Goal: Task Accomplishment & Management: Complete application form

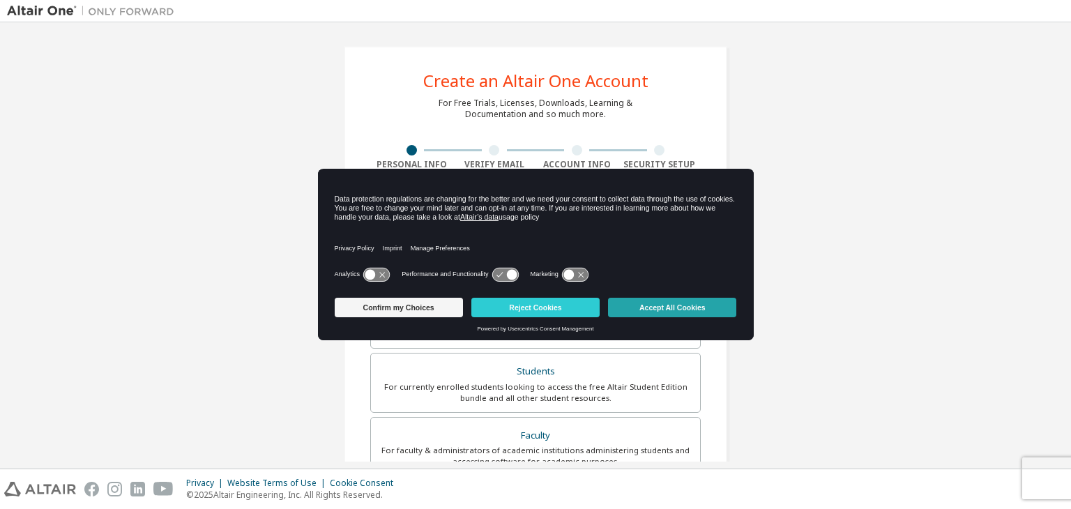
click at [684, 311] on button "Accept All Cookies" at bounding box center [672, 308] width 128 height 20
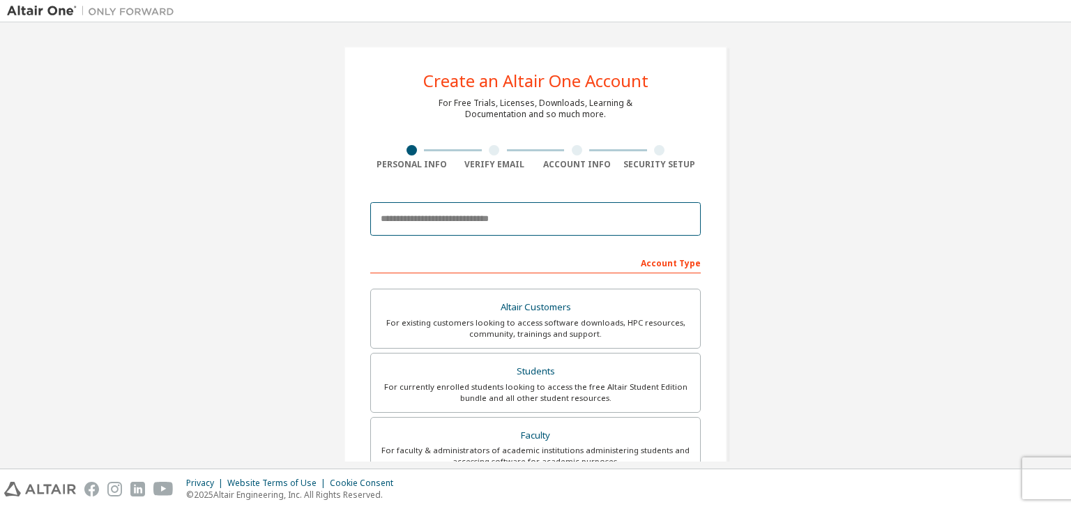
click at [491, 215] on input "email" at bounding box center [535, 218] width 331 height 33
type input "**********"
click at [459, 210] on input "**********" at bounding box center [535, 218] width 331 height 33
type input "*"
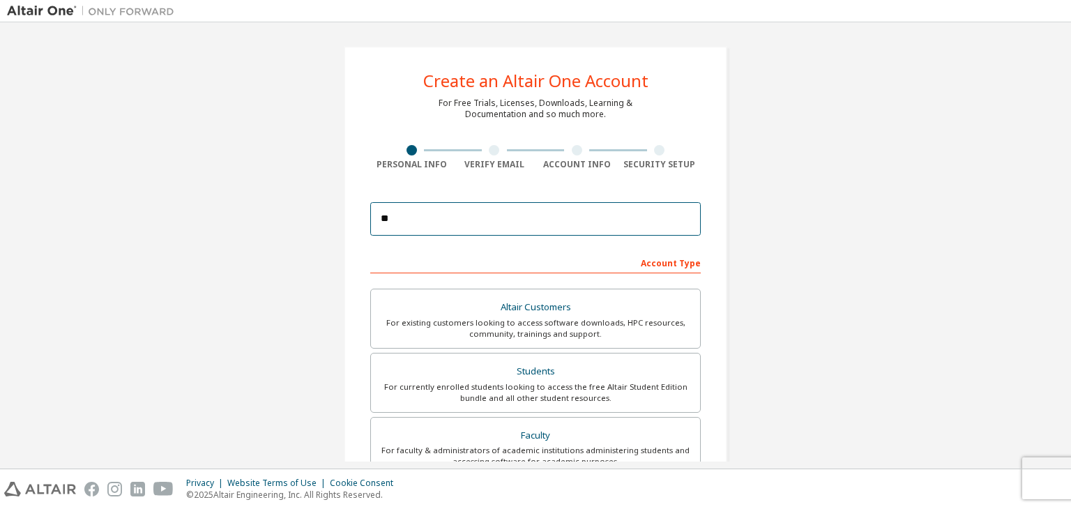
type input "*"
type input "**********"
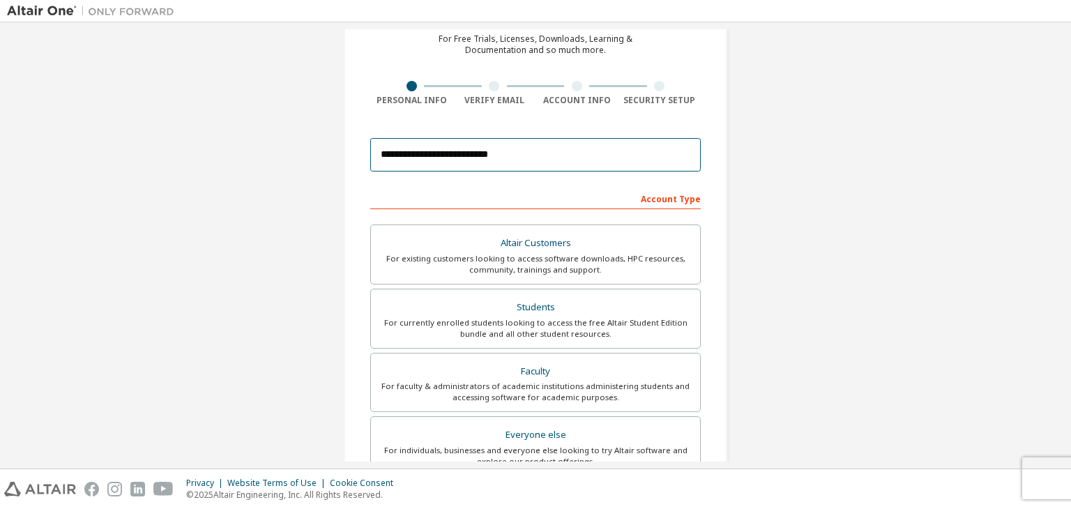
scroll to position [139, 0]
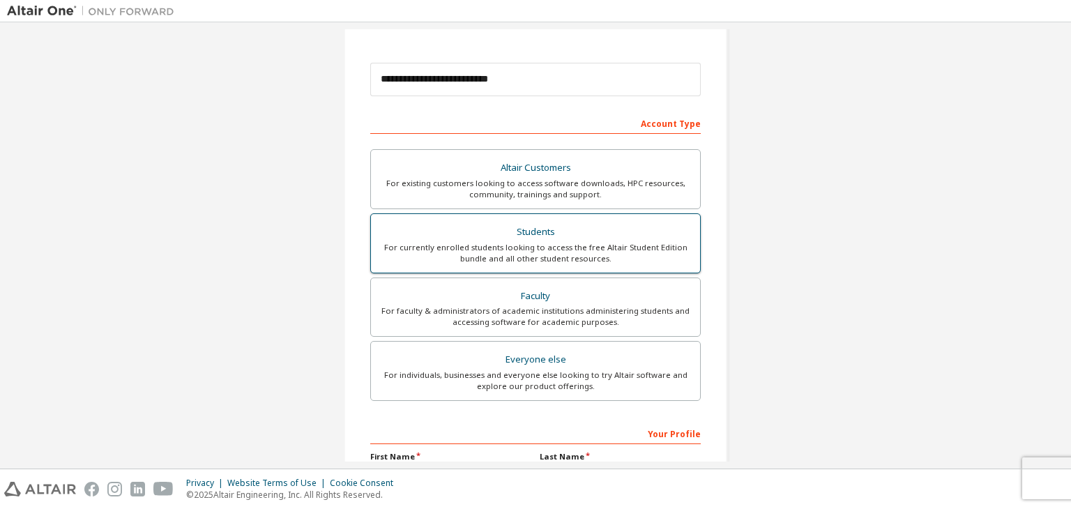
click at [503, 229] on div "Students" at bounding box center [535, 232] width 312 height 20
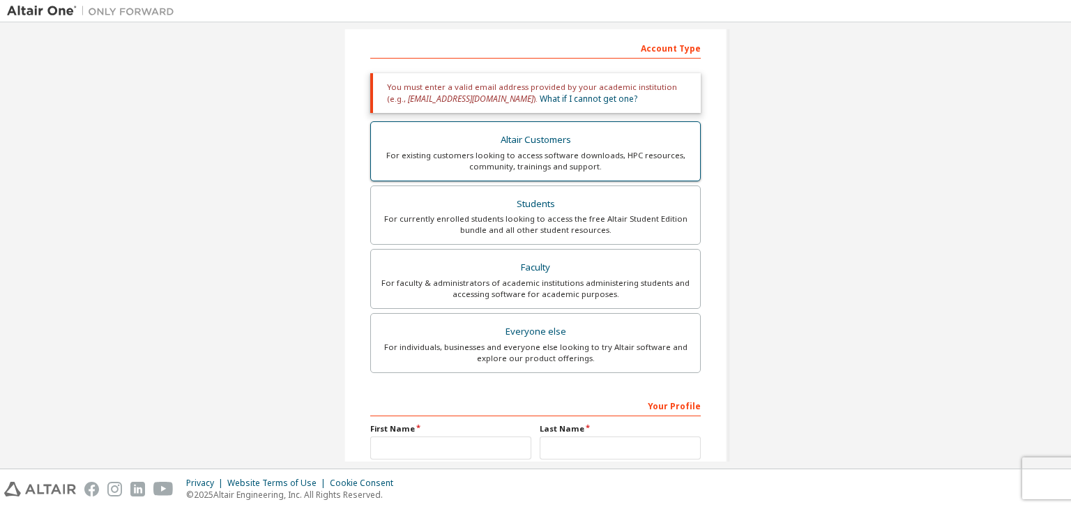
scroll to position [351, 0]
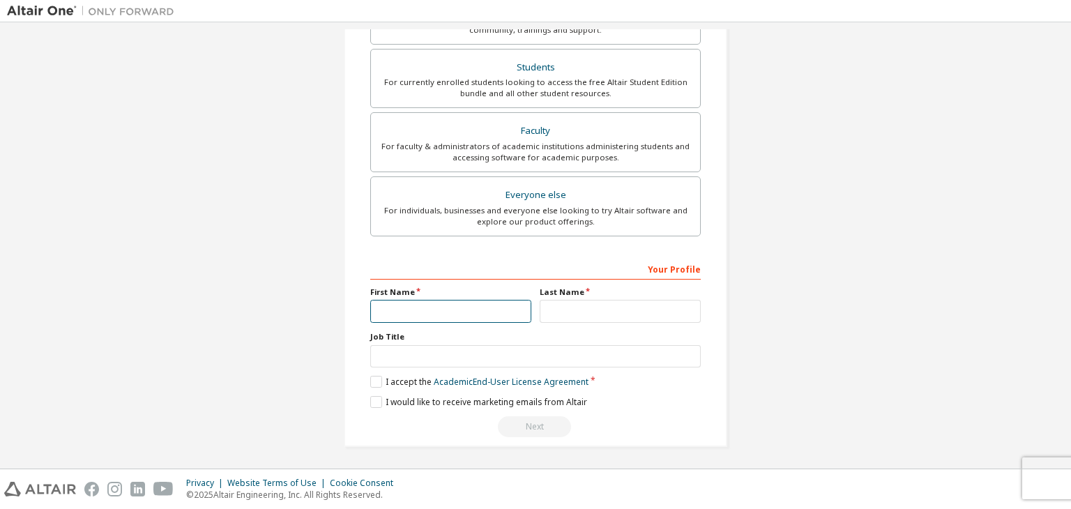
click at [460, 310] on input "text" at bounding box center [450, 311] width 161 height 23
type input "******"
click at [575, 300] on input "text" at bounding box center [620, 311] width 161 height 23
type input "**********"
click at [516, 368] on div "**********" at bounding box center [535, 347] width 331 height 181
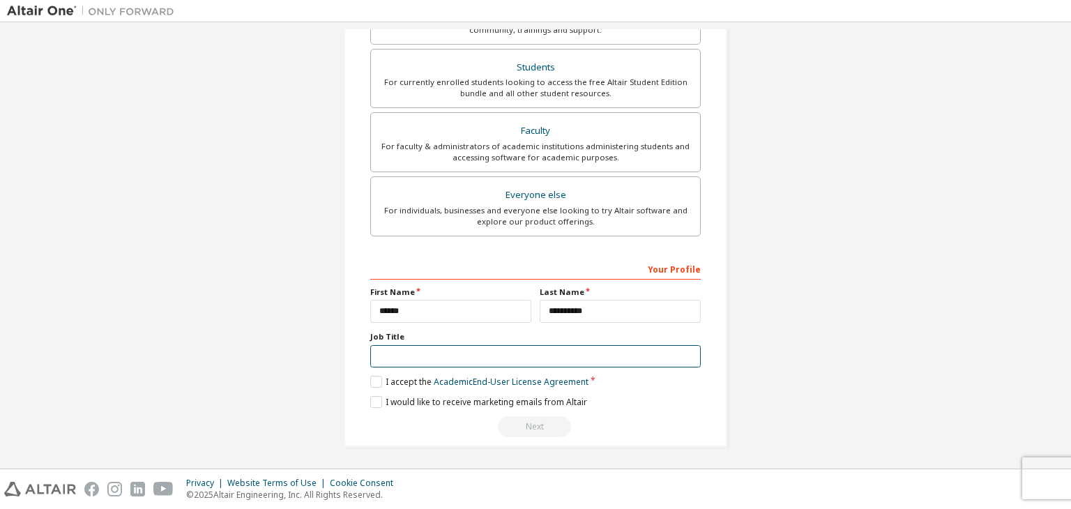
click at [519, 362] on input "text" at bounding box center [535, 356] width 331 height 23
type input "********"
click at [375, 386] on div "**********" at bounding box center [535, 347] width 331 height 181
click at [376, 386] on label "I accept the Academic End-User License Agreement" at bounding box center [479, 382] width 218 height 12
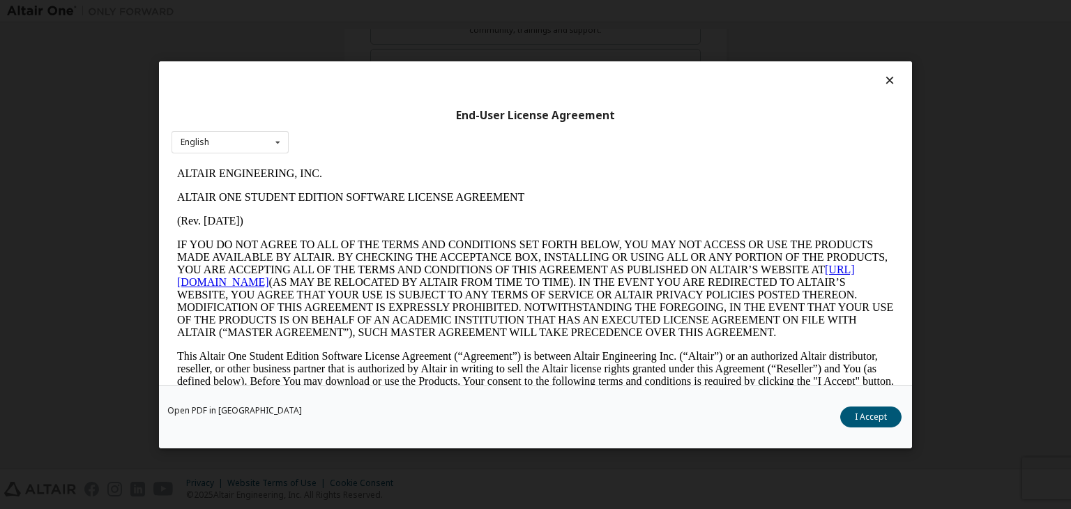
scroll to position [0, 0]
click at [266, 144] on div "English English" at bounding box center [230, 141] width 117 height 23
click at [266, 143] on div "English English" at bounding box center [230, 141] width 117 height 23
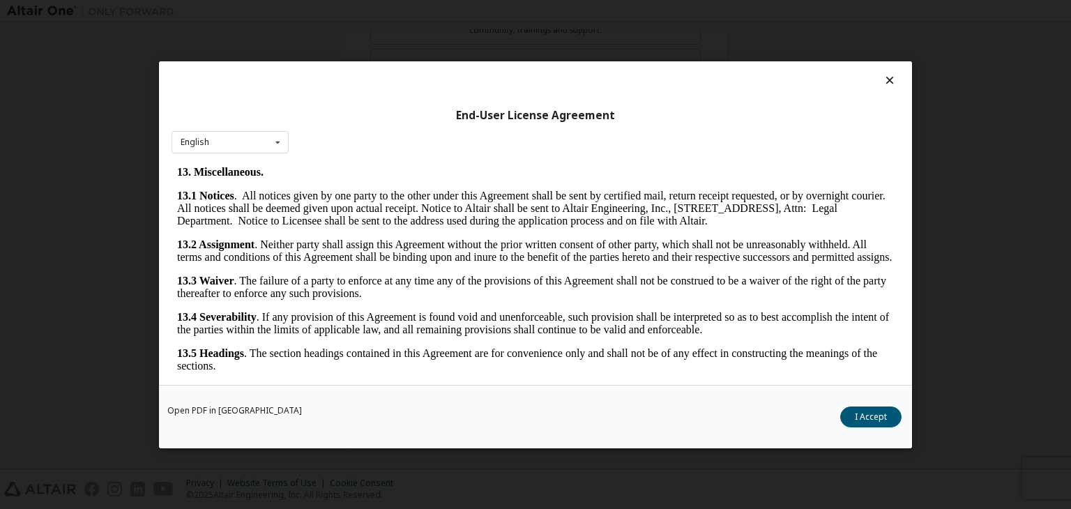
scroll to position [2330, 0]
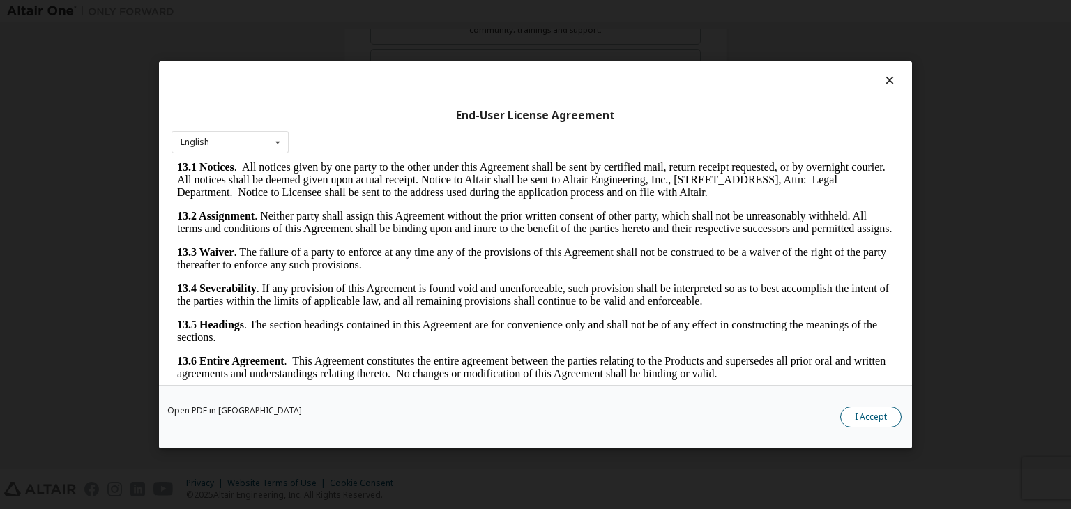
click at [871, 411] on button "I Accept" at bounding box center [870, 417] width 61 height 21
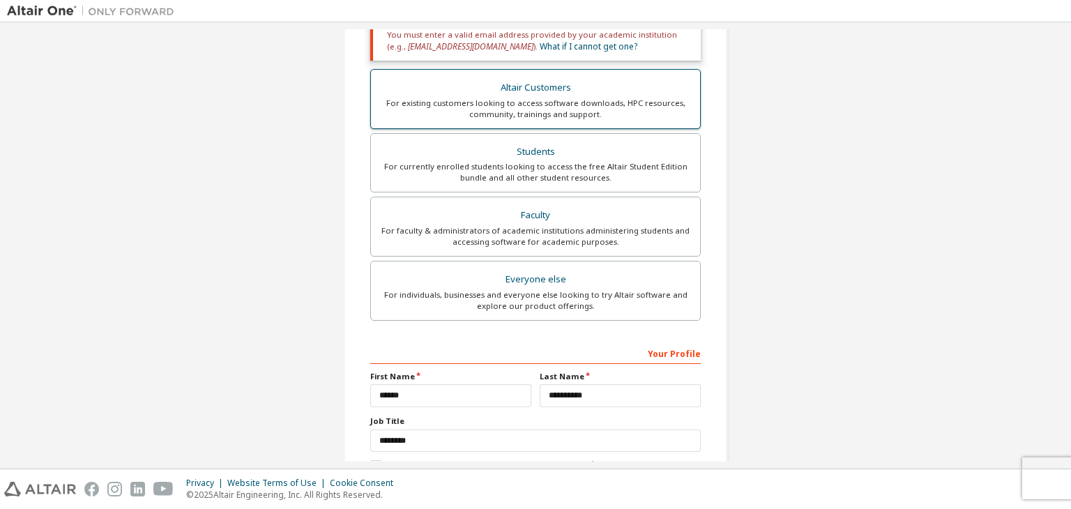
scroll to position [351, 0]
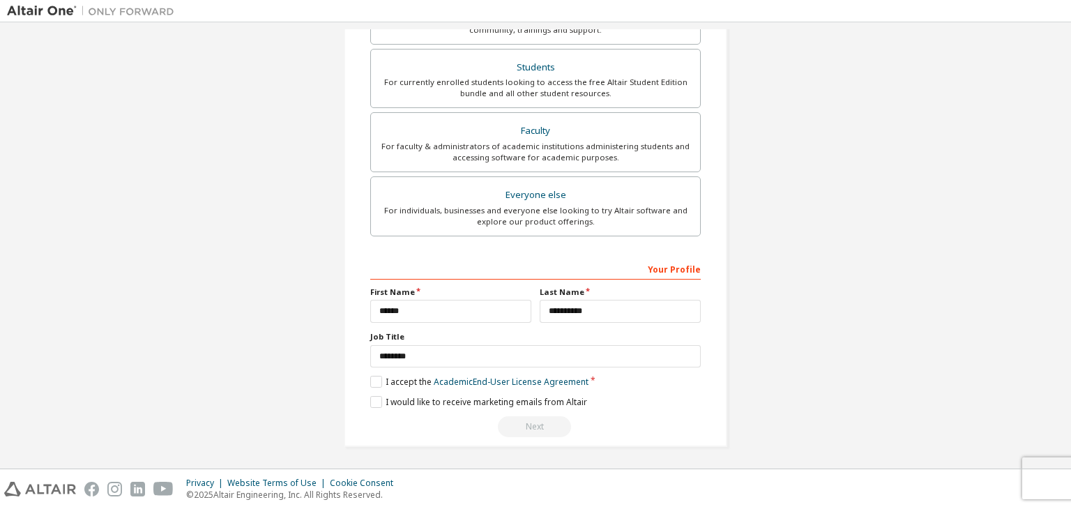
click at [205, 371] on div "**********" at bounding box center [535, 71] width 1057 height 786
click at [525, 432] on div "Next" at bounding box center [535, 426] width 331 height 21
click at [535, 426] on div "Next" at bounding box center [535, 426] width 331 height 21
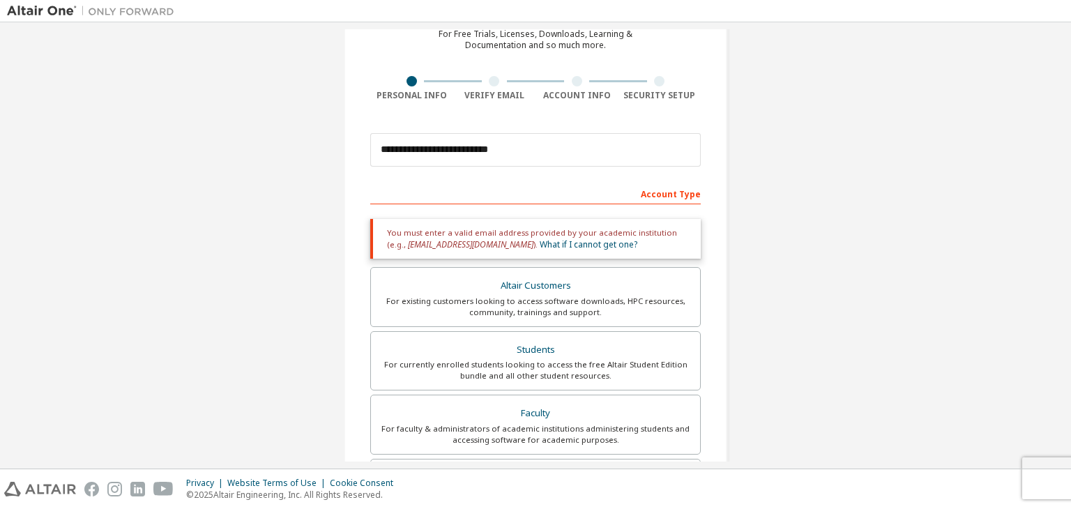
scroll to position [0, 0]
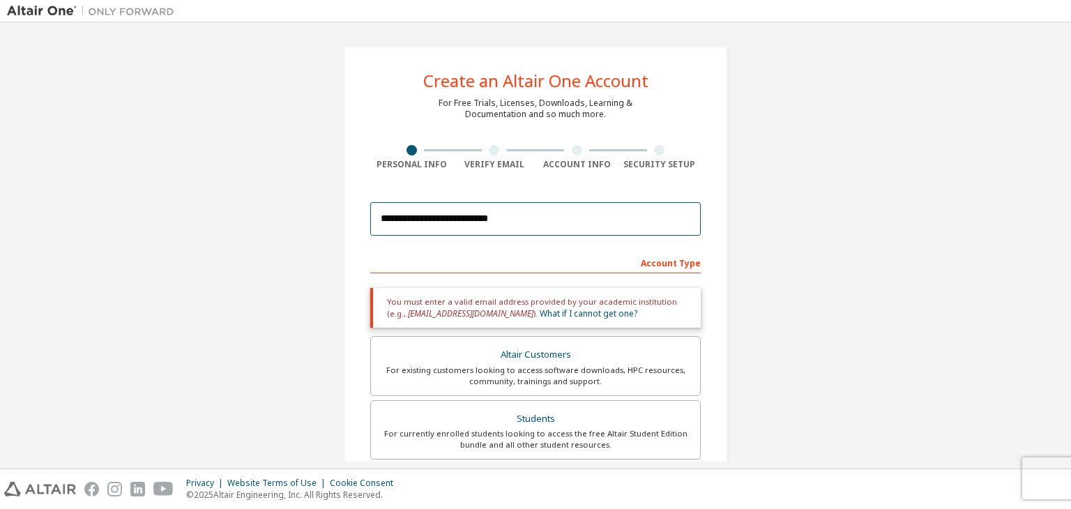
click at [506, 215] on input "**********" at bounding box center [535, 218] width 331 height 33
click at [527, 214] on input "**********" at bounding box center [535, 218] width 331 height 33
click at [527, 215] on input "**********" at bounding box center [535, 218] width 331 height 33
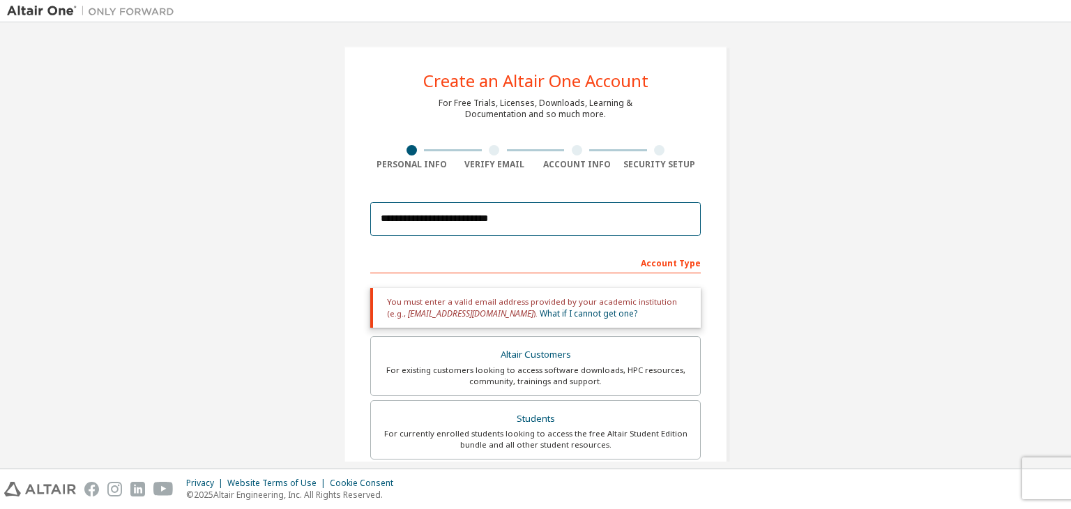
click at [527, 215] on input "**********" at bounding box center [535, 218] width 331 height 33
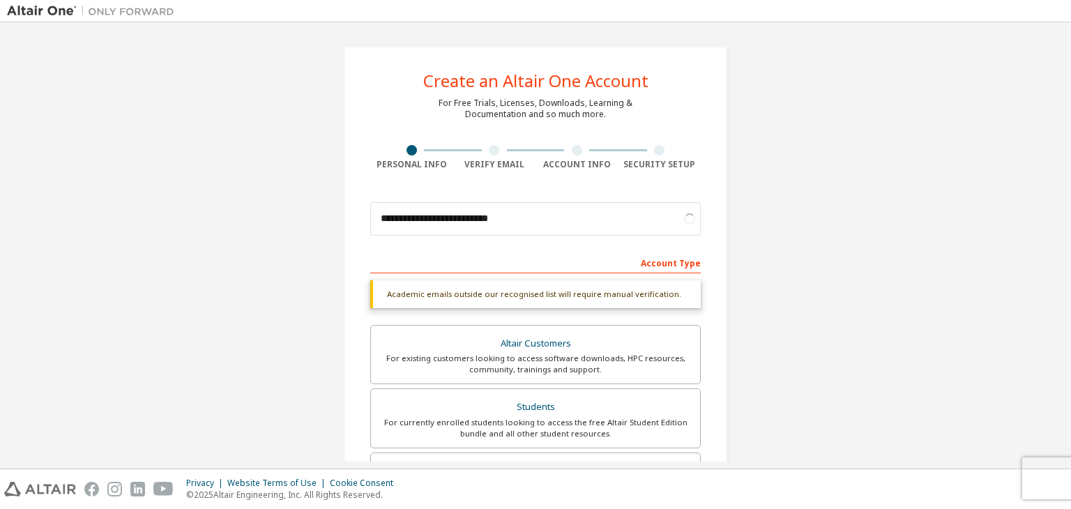
click at [789, 204] on div "**********" at bounding box center [535, 416] width 1057 height 775
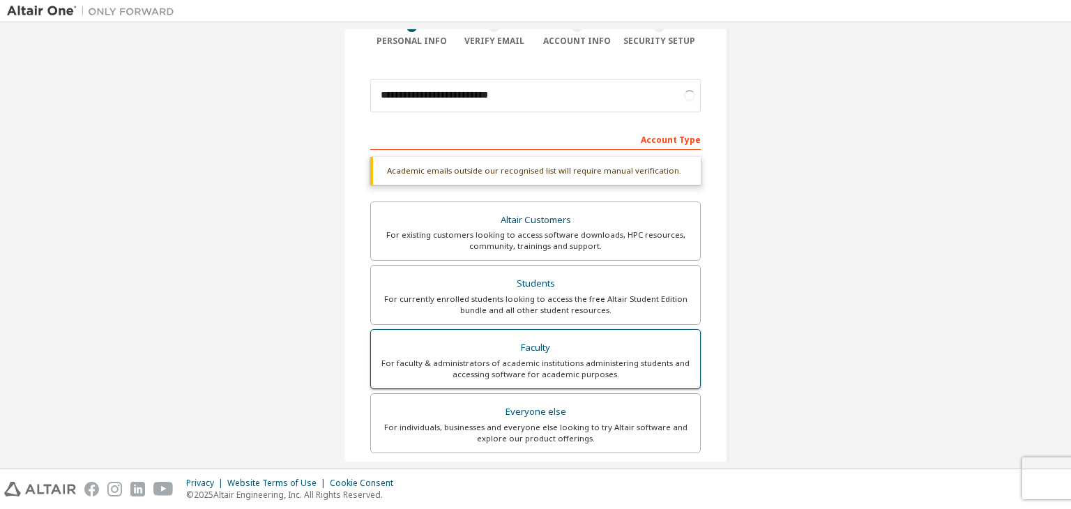
scroll to position [340, 0]
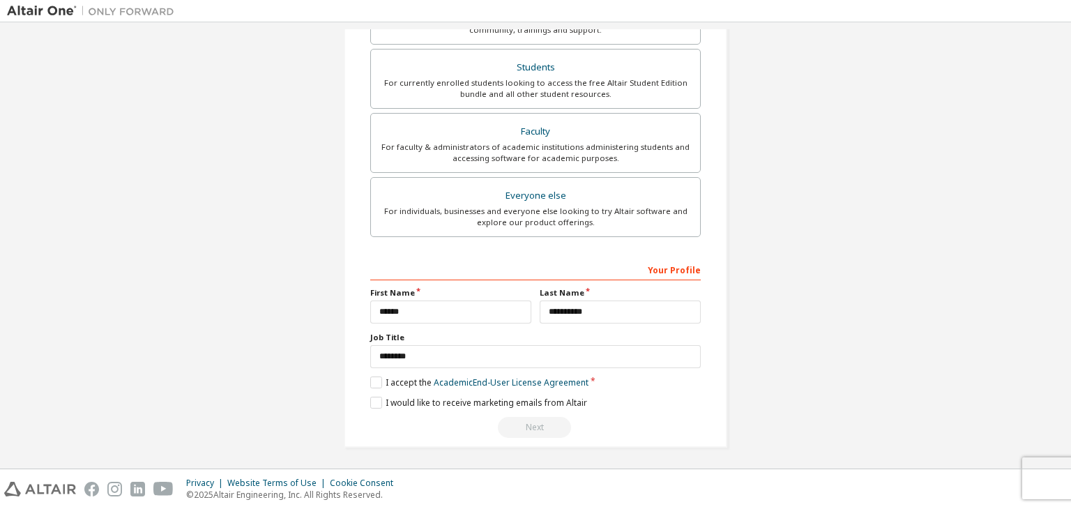
click at [533, 434] on div "Next" at bounding box center [535, 427] width 331 height 21
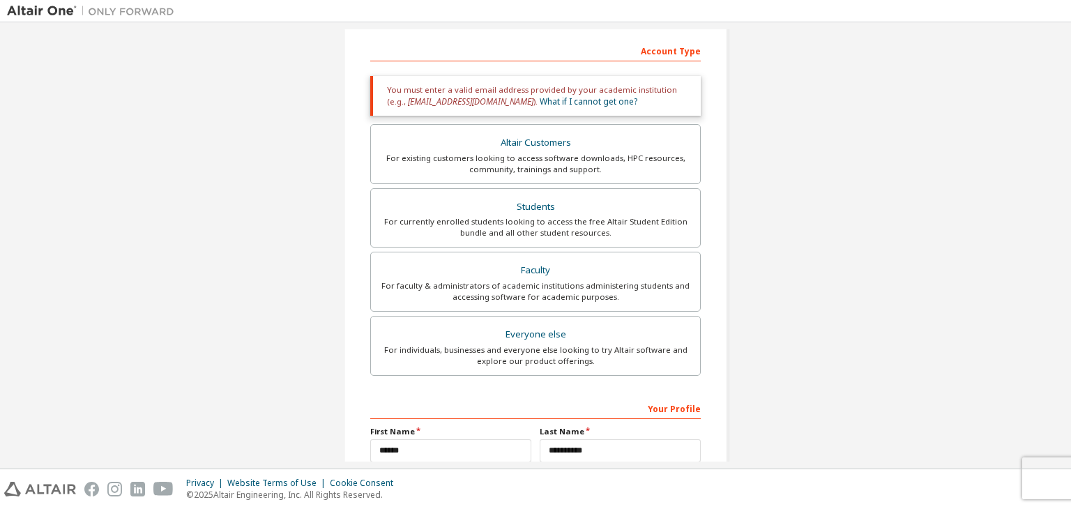
scroll to position [3, 0]
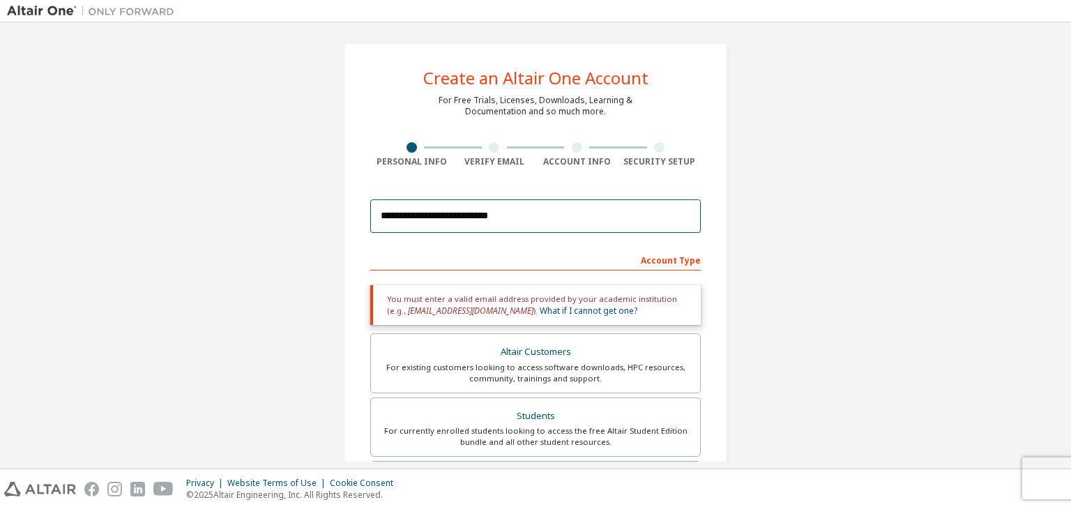
click at [544, 213] on input "**********" at bounding box center [535, 215] width 331 height 33
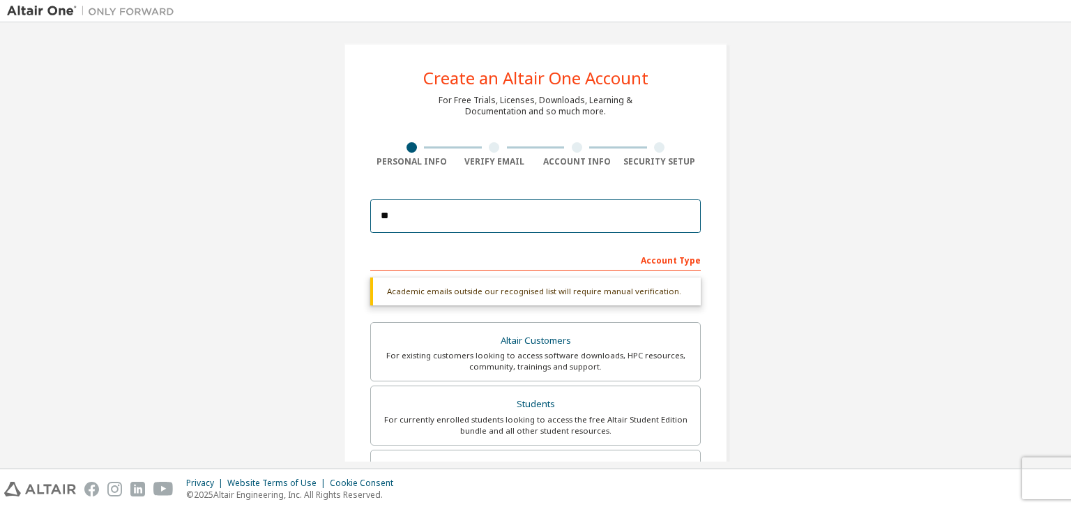
type input "*"
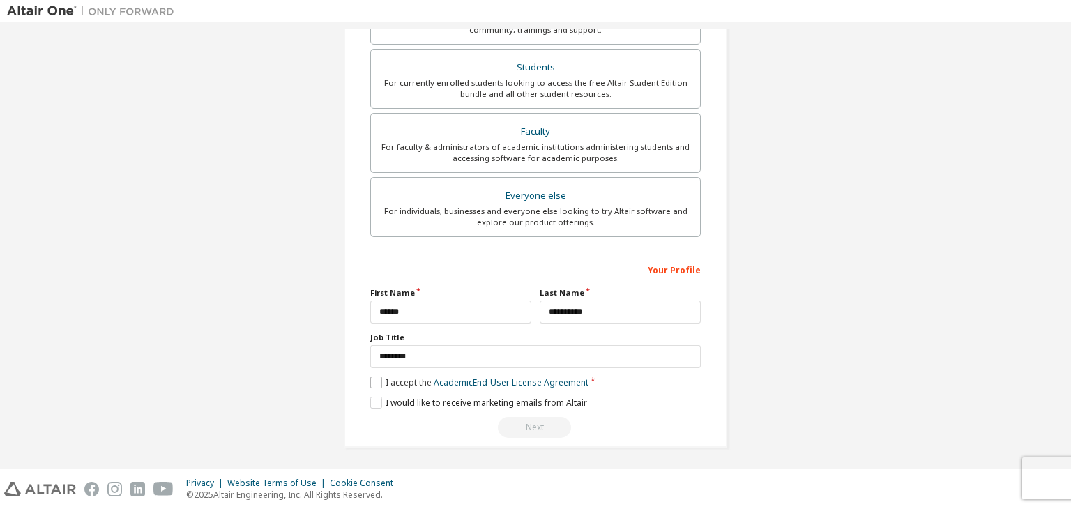
type input "**********"
click at [379, 228] on div "For individuals, businesses and everyone else looking to try Altair software an…" at bounding box center [535, 217] width 312 height 22
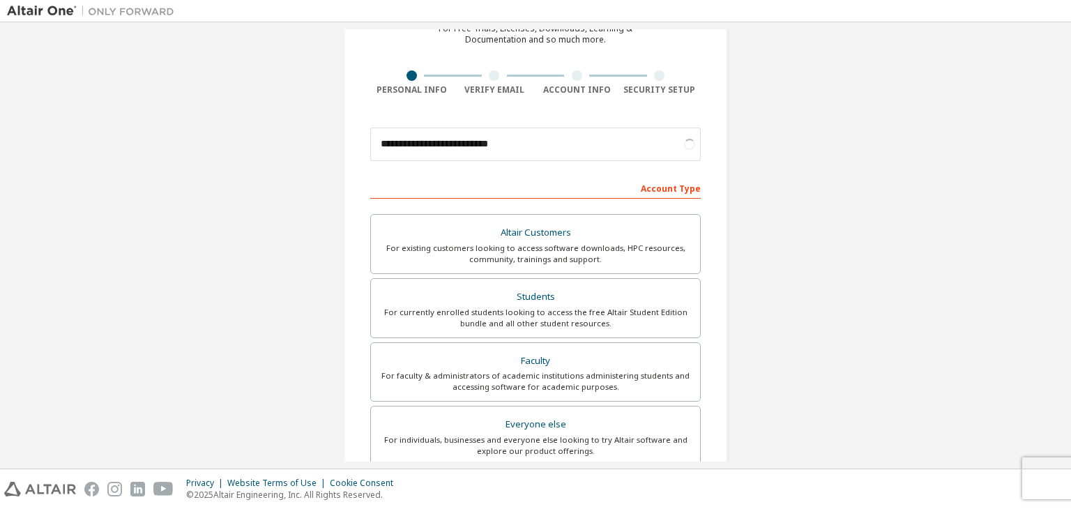
scroll to position [0, 0]
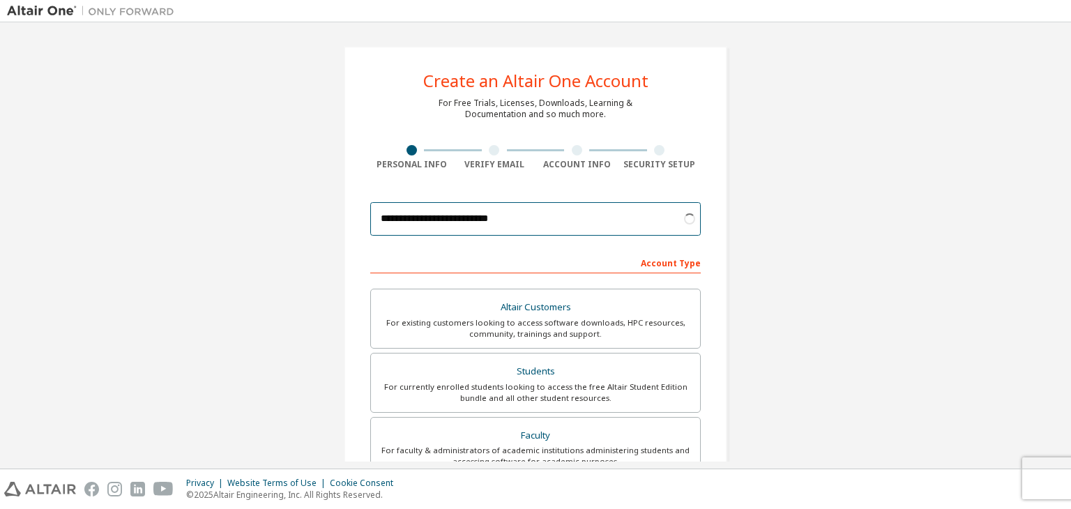
click at [578, 210] on input "**********" at bounding box center [535, 218] width 331 height 33
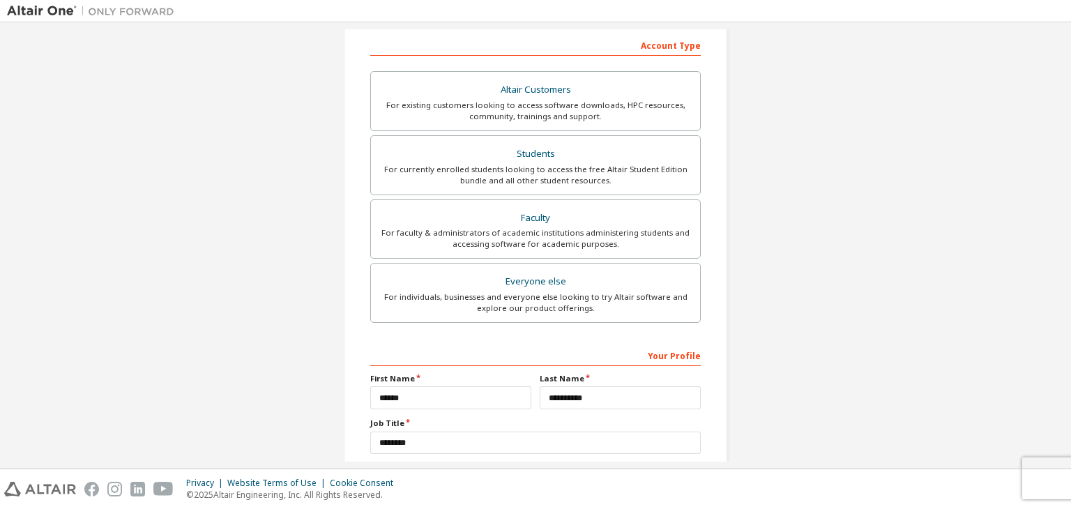
scroll to position [303, 0]
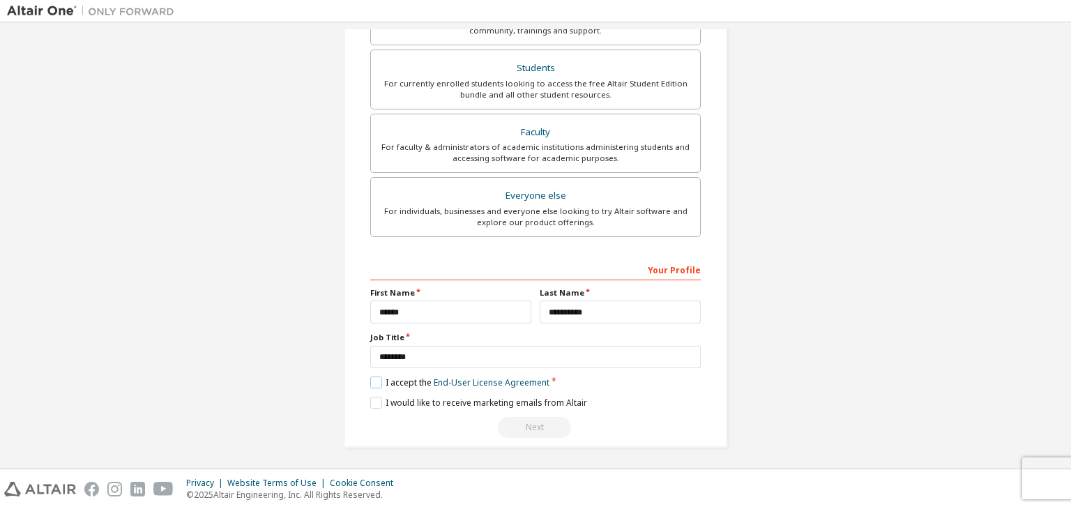
click at [377, 380] on label "I accept the End-User License Agreement" at bounding box center [459, 383] width 179 height 12
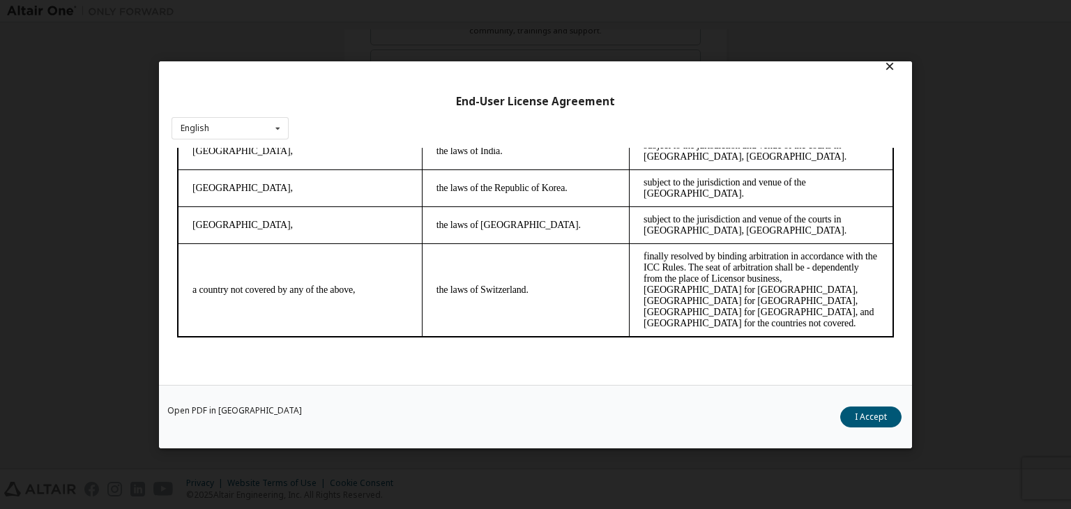
scroll to position [22, 0]
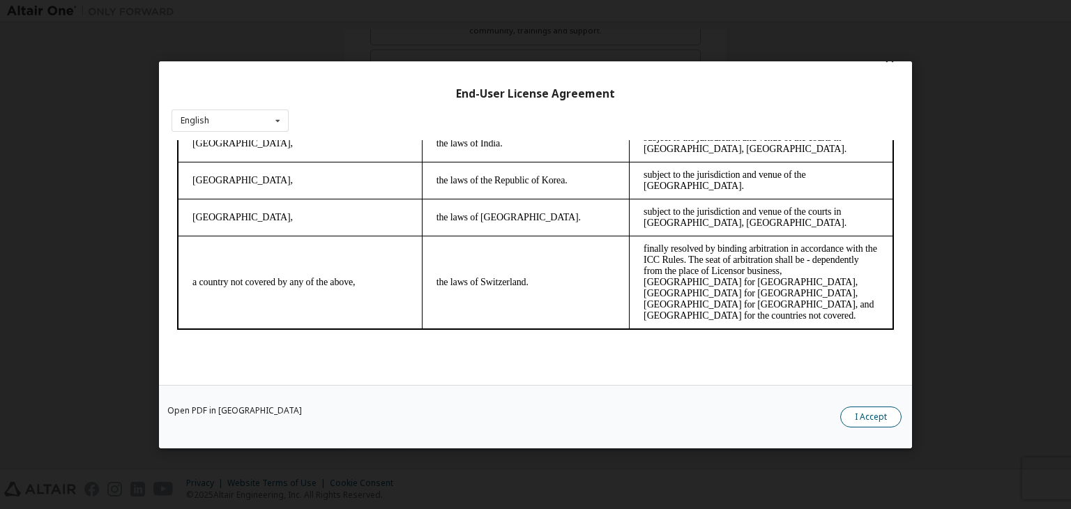
click at [870, 416] on button "I Accept" at bounding box center [870, 417] width 61 height 21
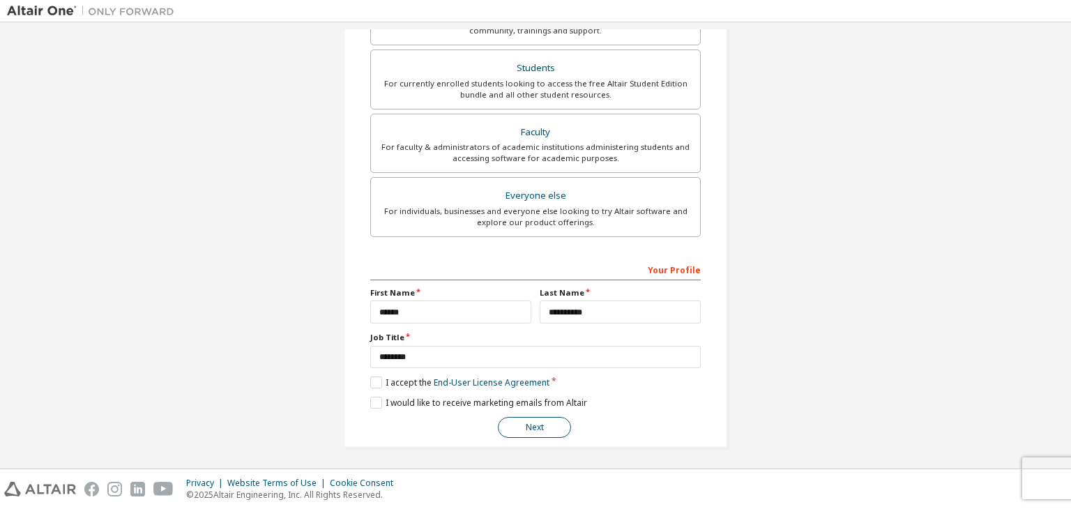
click at [541, 424] on button "Next" at bounding box center [534, 427] width 73 height 21
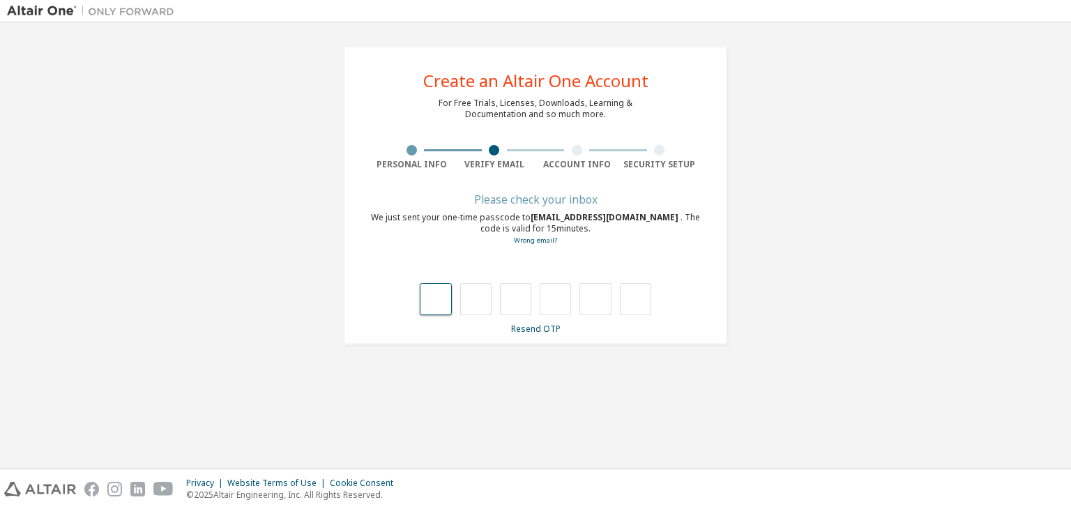
scroll to position [0, 0]
click at [432, 291] on input "text" at bounding box center [435, 299] width 31 height 32
type input "*"
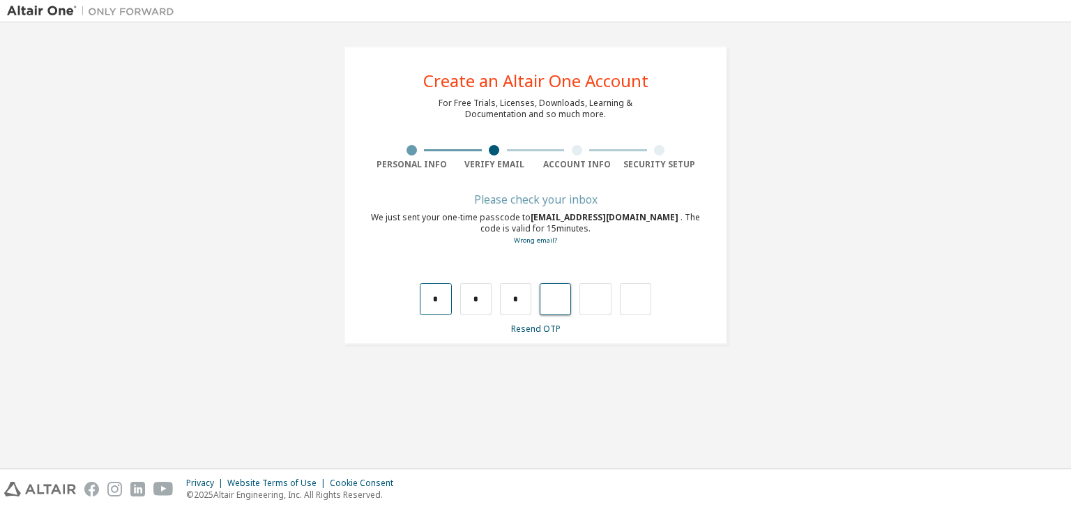
type input "*"
click at [433, 296] on input "text" at bounding box center [435, 299] width 31 height 32
type input "*"
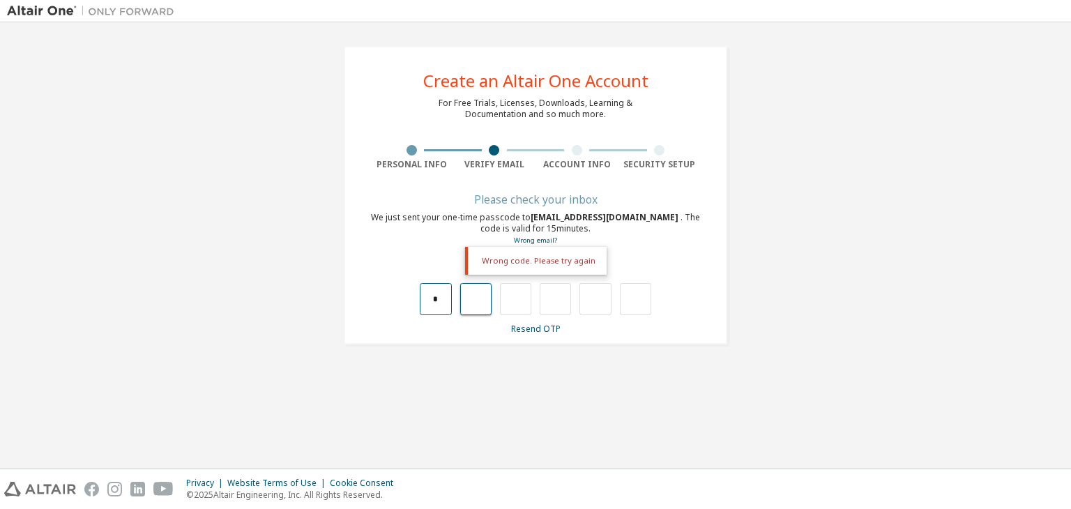
type input "*"
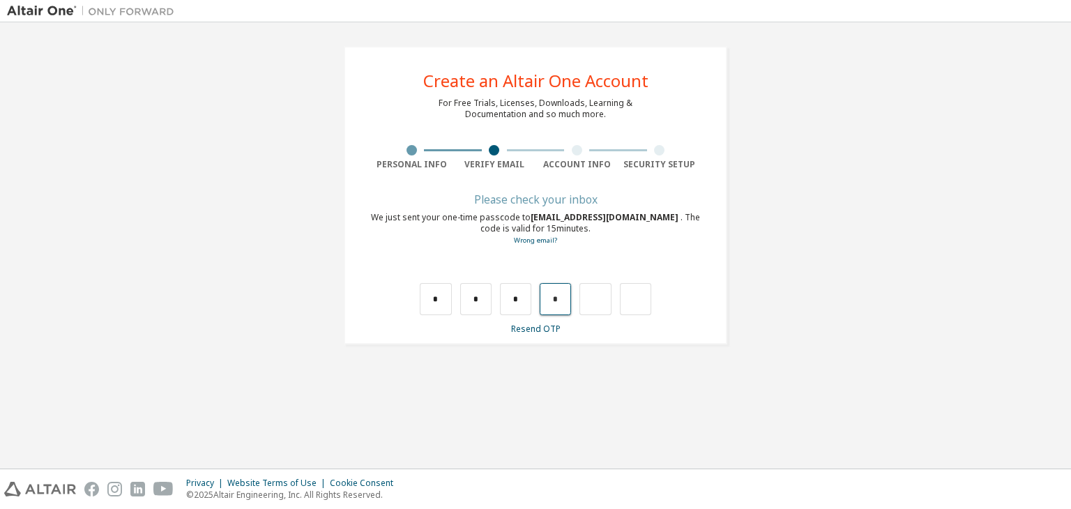
click at [549, 303] on input "*" at bounding box center [555, 299] width 31 height 32
click at [557, 298] on input "*" at bounding box center [555, 299] width 31 height 32
click at [556, 298] on input "text" at bounding box center [555, 299] width 31 height 32
click at [522, 299] on input "*" at bounding box center [515, 299] width 31 height 32
click at [512, 298] on input "text" at bounding box center [515, 299] width 31 height 32
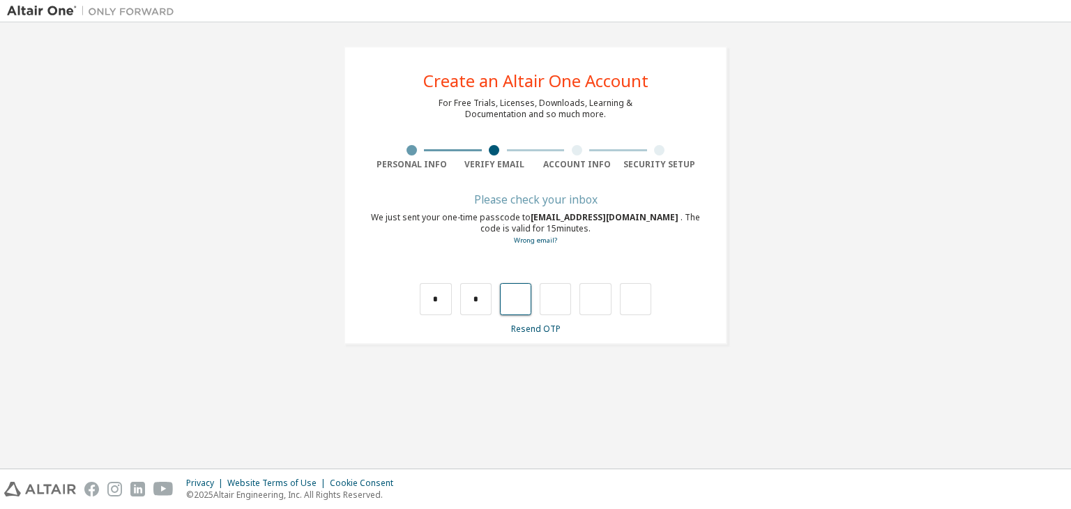
type input "*"
click at [563, 302] on input "*" at bounding box center [555, 299] width 31 height 32
click at [556, 298] on input "text" at bounding box center [555, 299] width 31 height 32
type input "*"
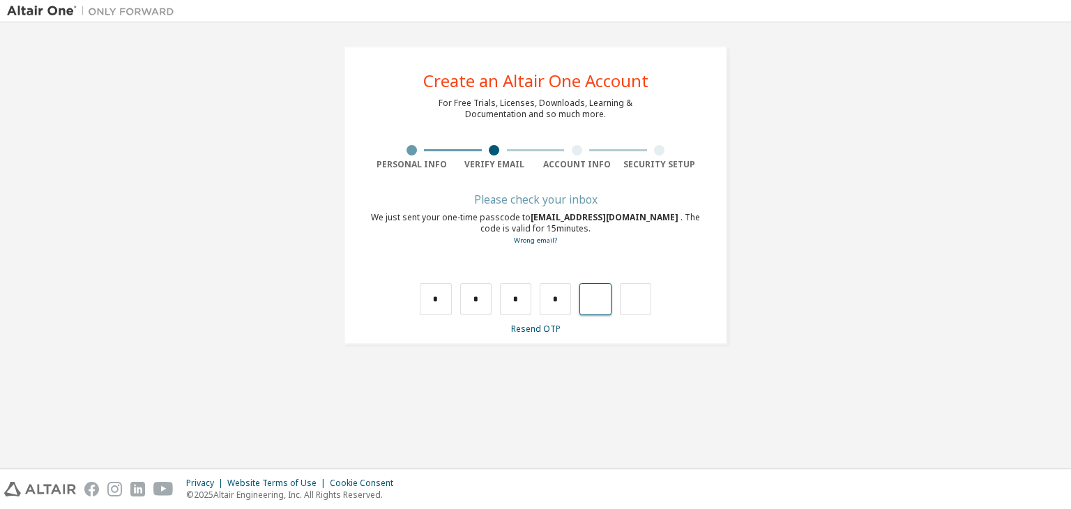
type input "*"
click at [600, 298] on input "*" at bounding box center [594, 299] width 31 height 32
click at [602, 301] on input "text" at bounding box center [594, 299] width 31 height 32
type input "*"
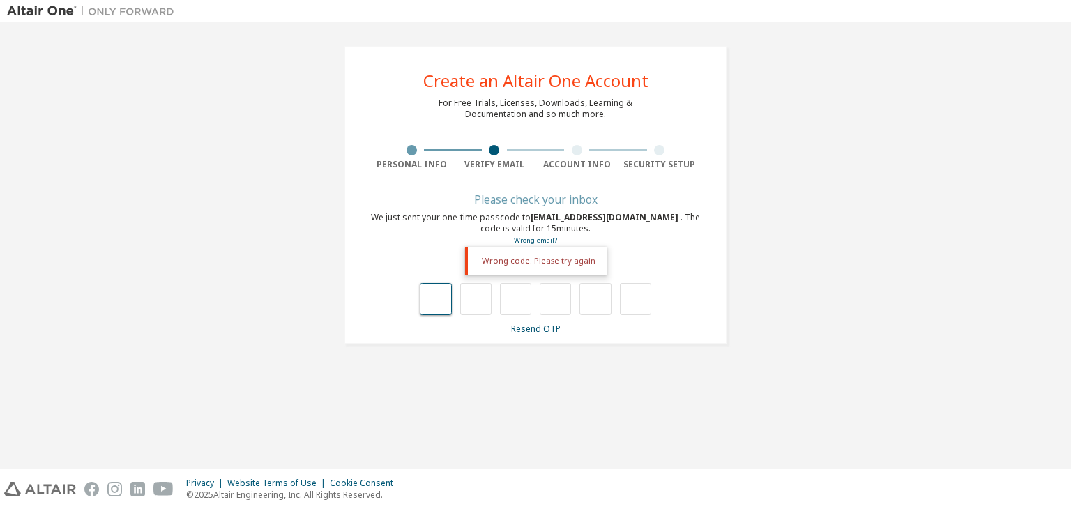
click at [427, 300] on input "text" at bounding box center [435, 299] width 31 height 32
type input "*"
click at [485, 296] on input "*" at bounding box center [475, 299] width 31 height 32
type input "*"
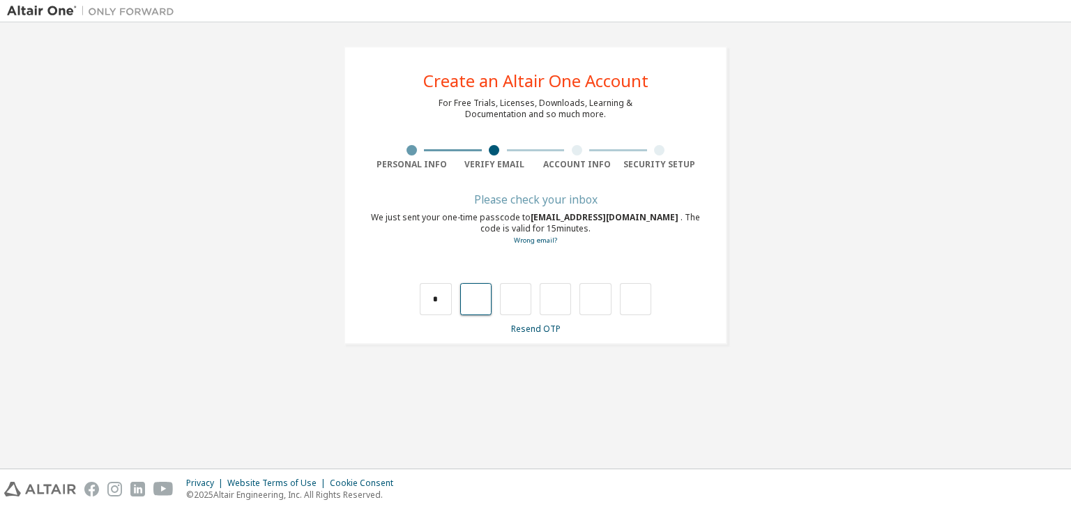
type input "*"
click at [472, 302] on input "*" at bounding box center [475, 299] width 31 height 32
click at [451, 301] on input "*" at bounding box center [435, 299] width 31 height 32
click at [483, 298] on input "*" at bounding box center [475, 299] width 31 height 32
type input "*"
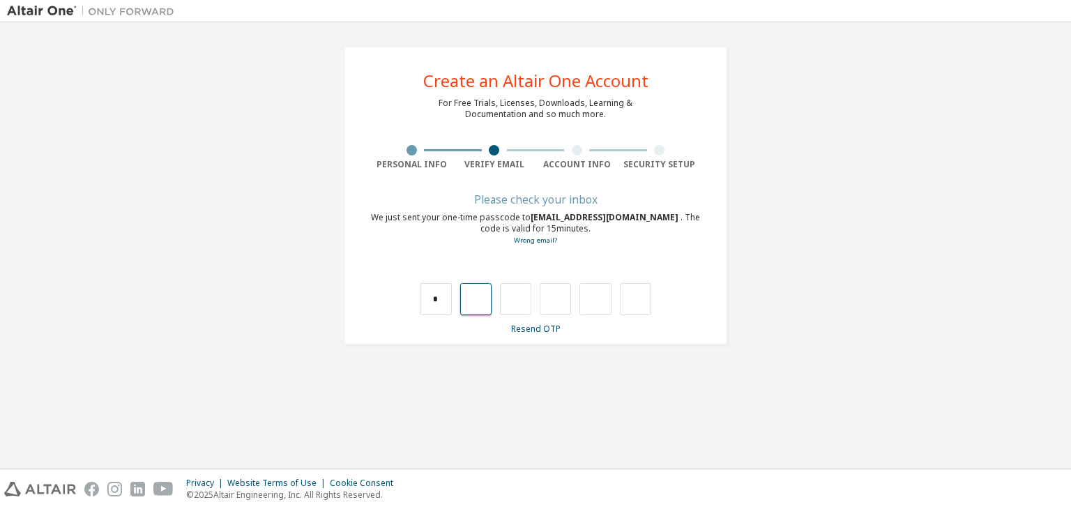
type input "*"
click at [570, 310] on input "*" at bounding box center [555, 299] width 31 height 32
click at [530, 309] on input "*" at bounding box center [515, 299] width 31 height 32
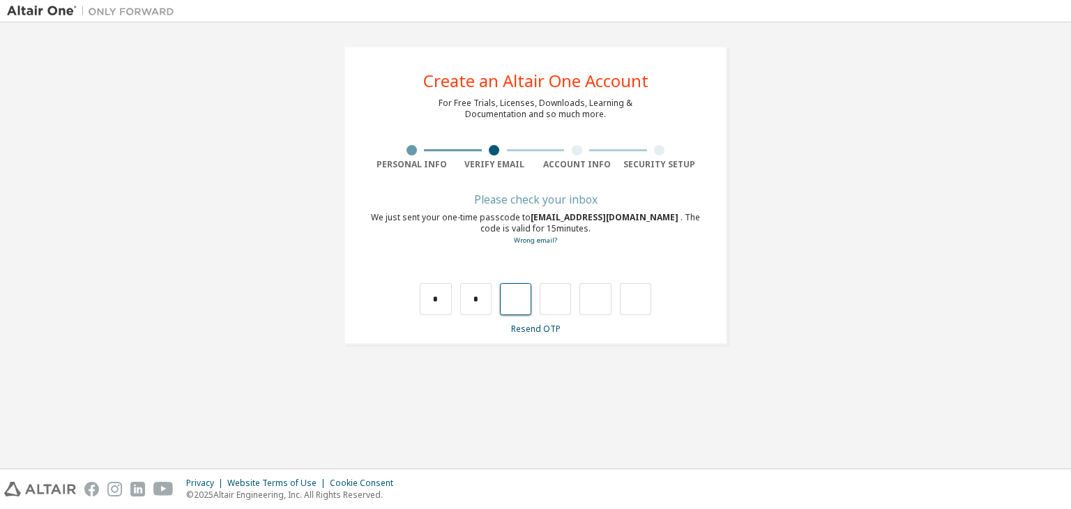
click at [509, 296] on input "text" at bounding box center [515, 299] width 31 height 32
type input "*"
click at [556, 302] on input "*" at bounding box center [555, 299] width 31 height 32
type input "*"
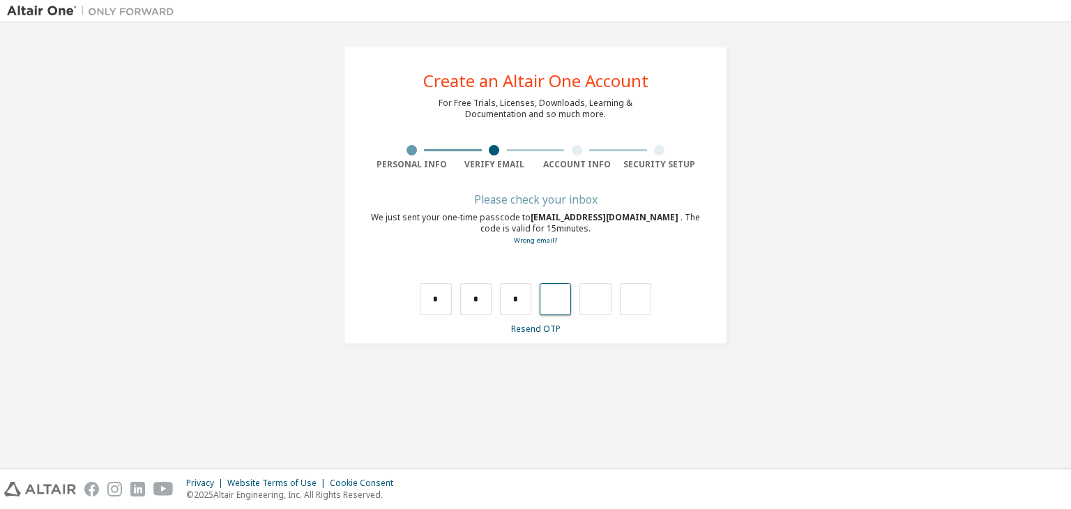
type input "*"
click at [602, 305] on input "*" at bounding box center [594, 299] width 31 height 32
click at [636, 298] on input "text" at bounding box center [635, 299] width 31 height 32
type input "*"
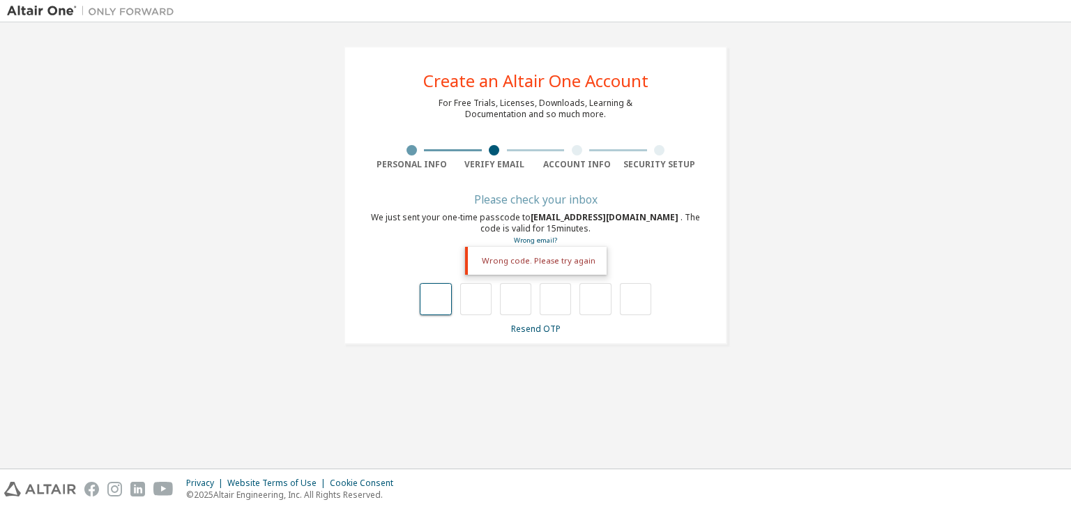
click at [439, 296] on input "text" at bounding box center [435, 299] width 31 height 32
type input "*"
click at [482, 294] on input "*" at bounding box center [475, 299] width 31 height 32
type input "*"
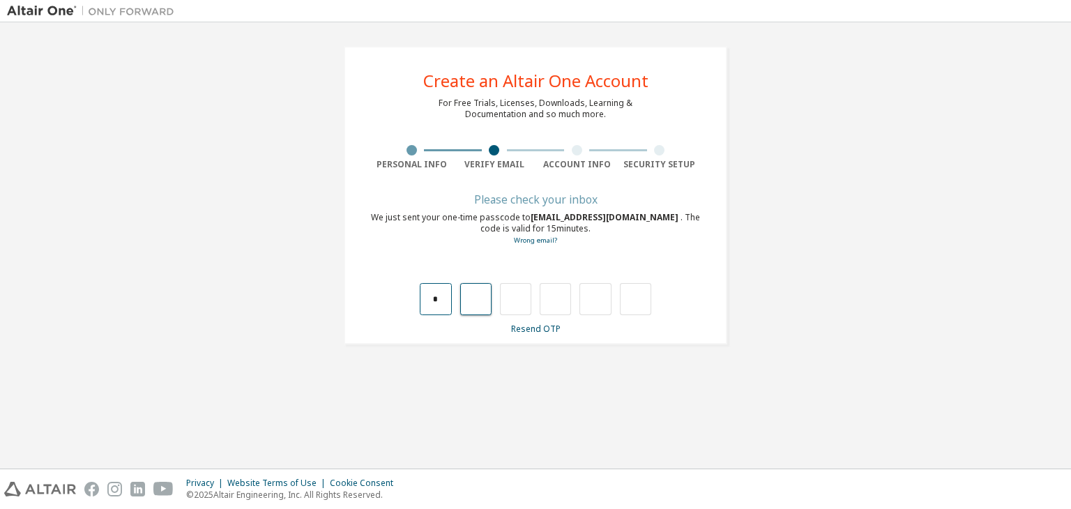
type input "*"
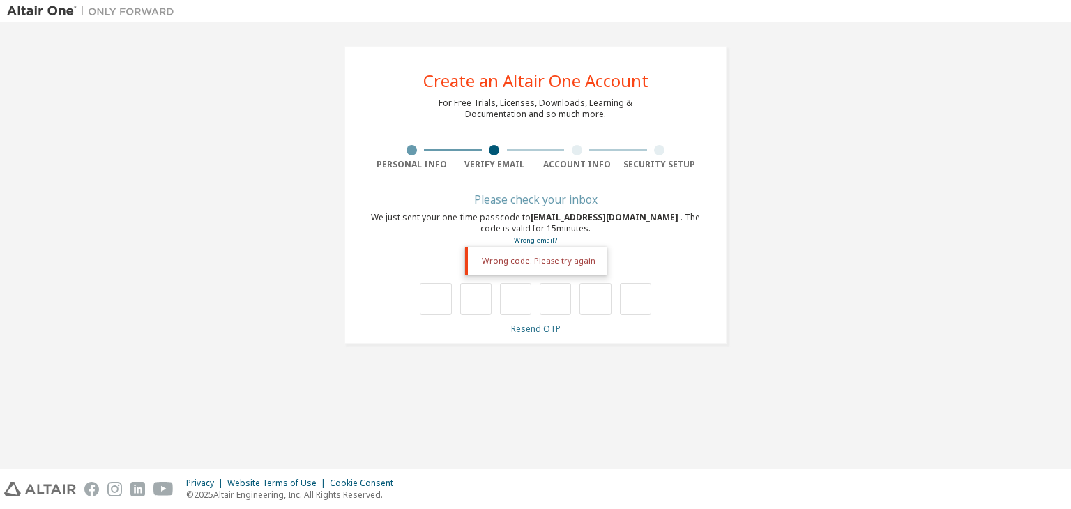
click at [538, 328] on link "Resend OTP" at bounding box center [536, 329] width 50 height 12
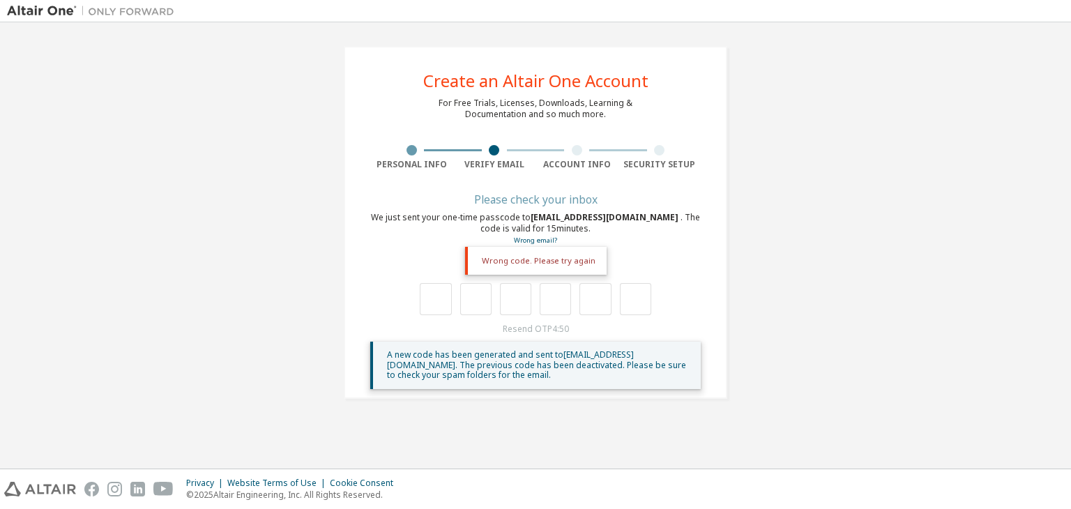
click at [432, 280] on div "Wrong code. Please try again" at bounding box center [535, 285] width 331 height 61
click at [432, 300] on input "text" at bounding box center [435, 299] width 31 height 32
type input "*"
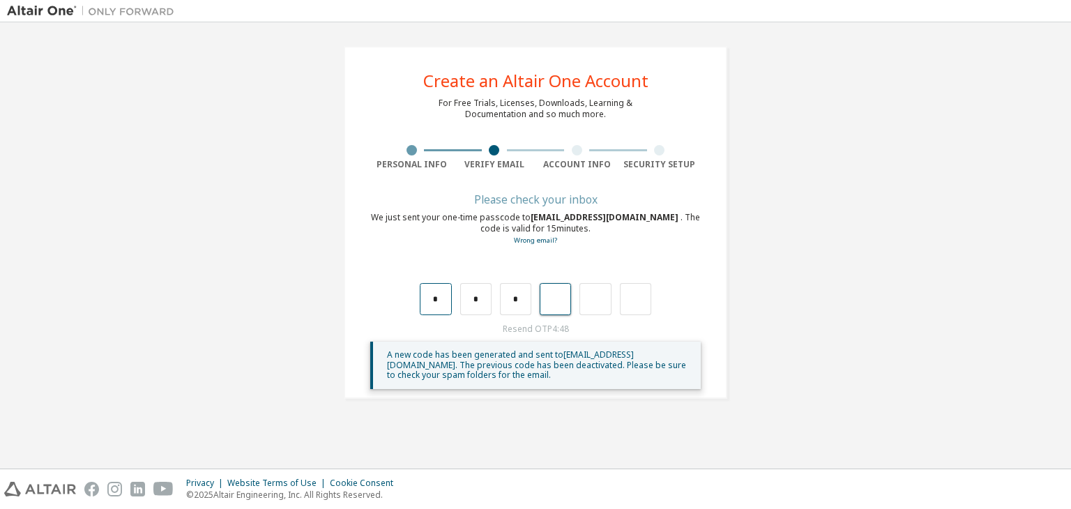
type input "*"
